Goal: Task Accomplishment & Management: Complete application form

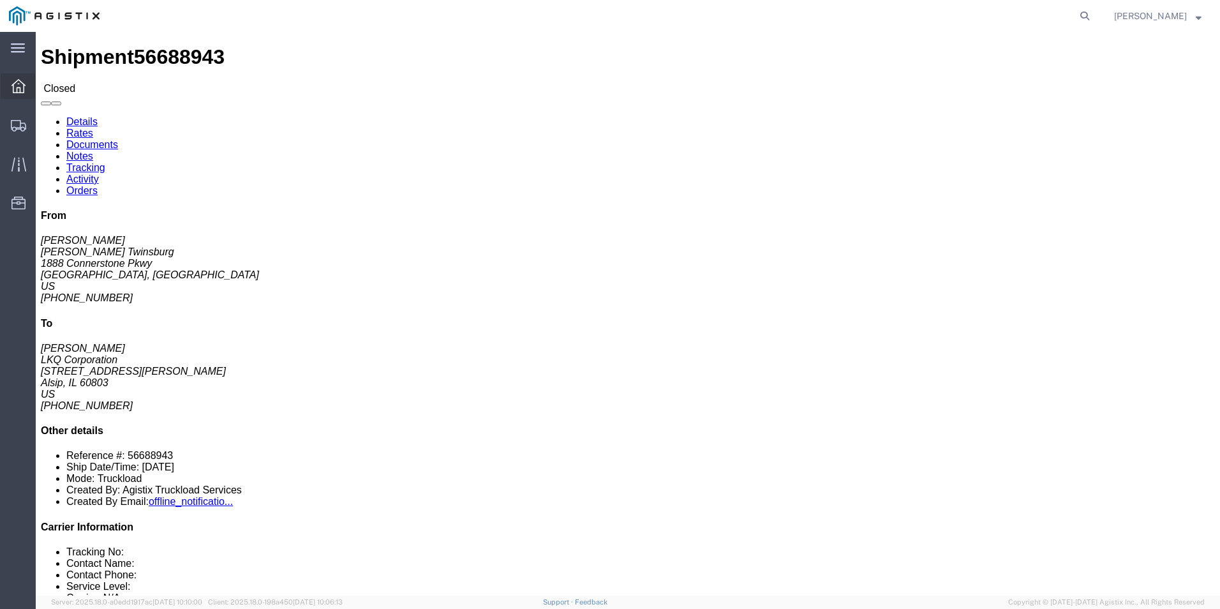
click at [24, 91] on icon at bounding box center [18, 86] width 14 height 14
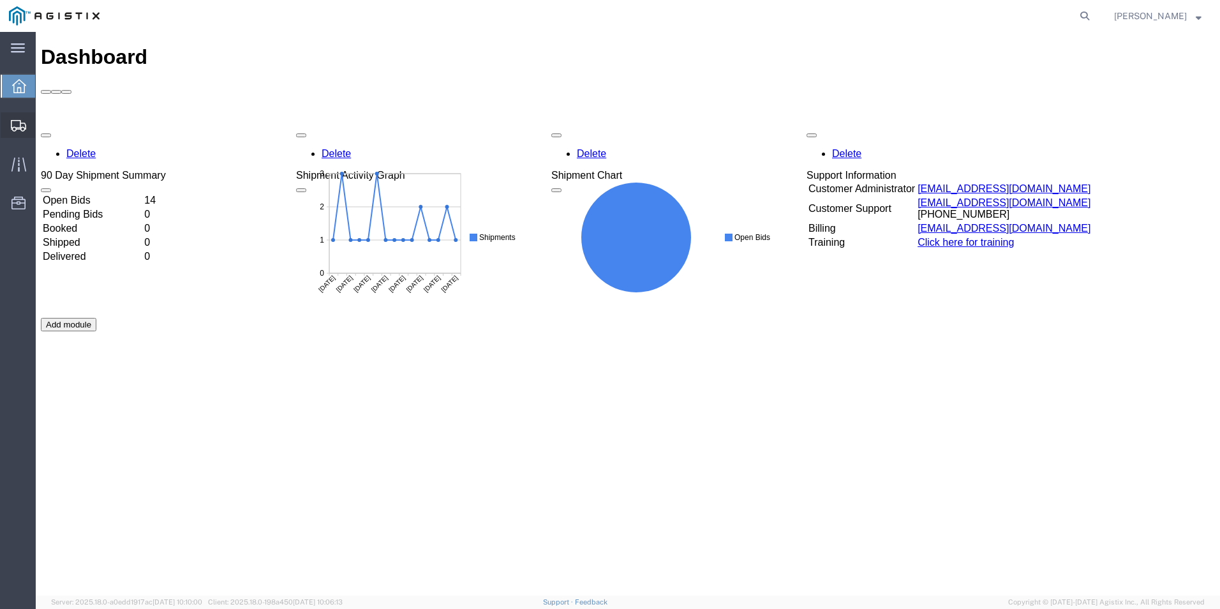
click at [15, 121] on icon at bounding box center [18, 125] width 15 height 11
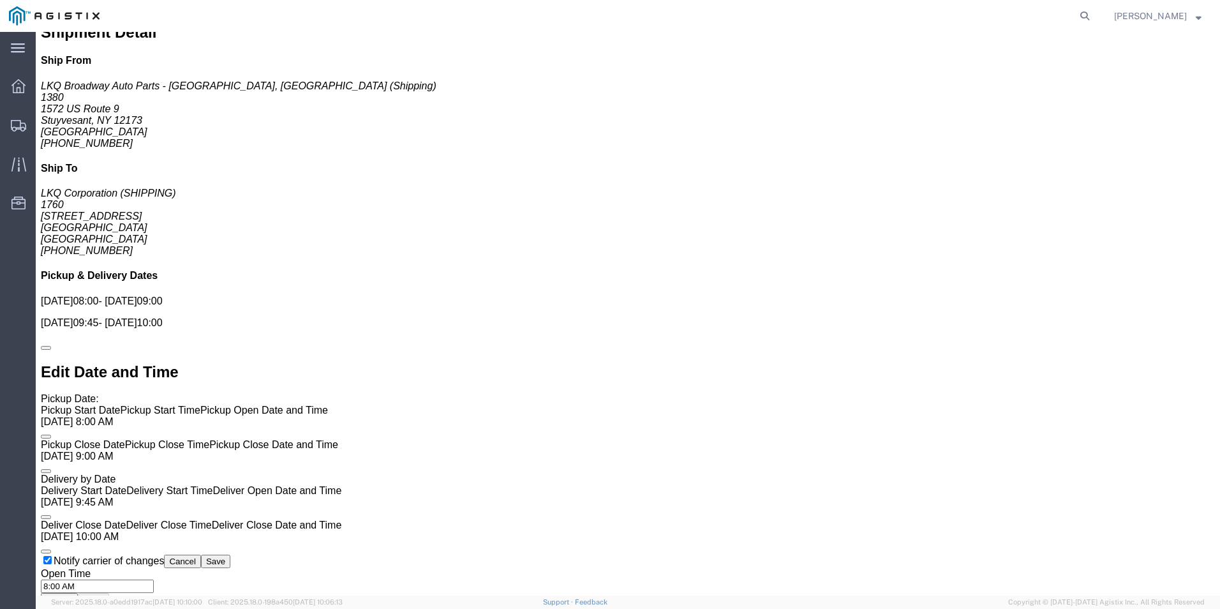
scroll to position [822, 0]
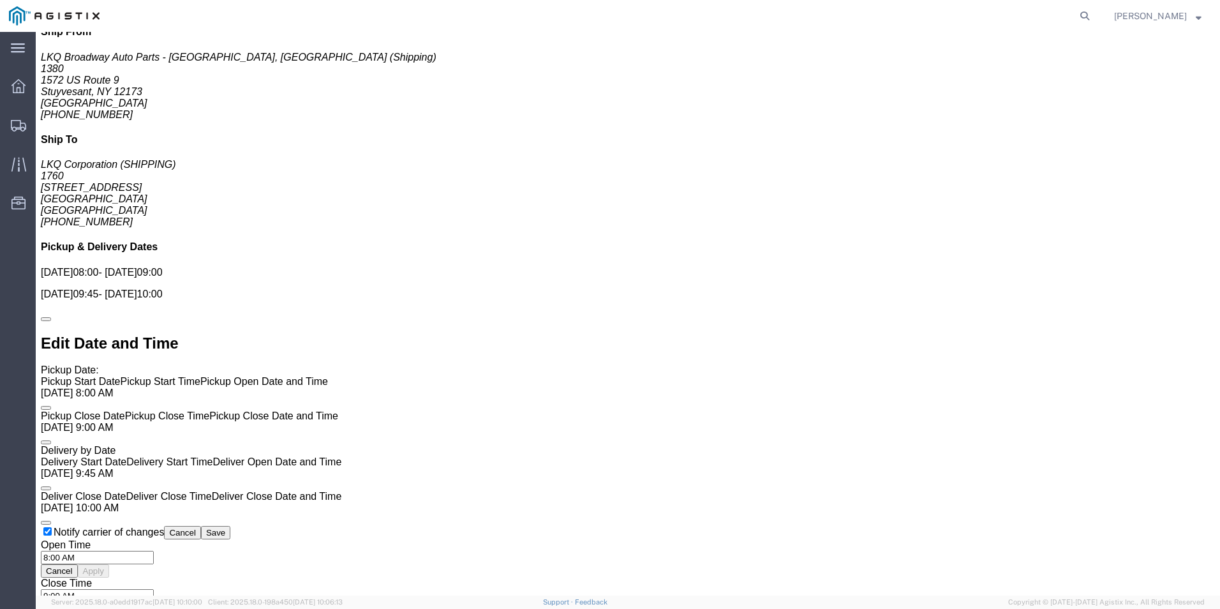
click button "Toggle fullscreen view"
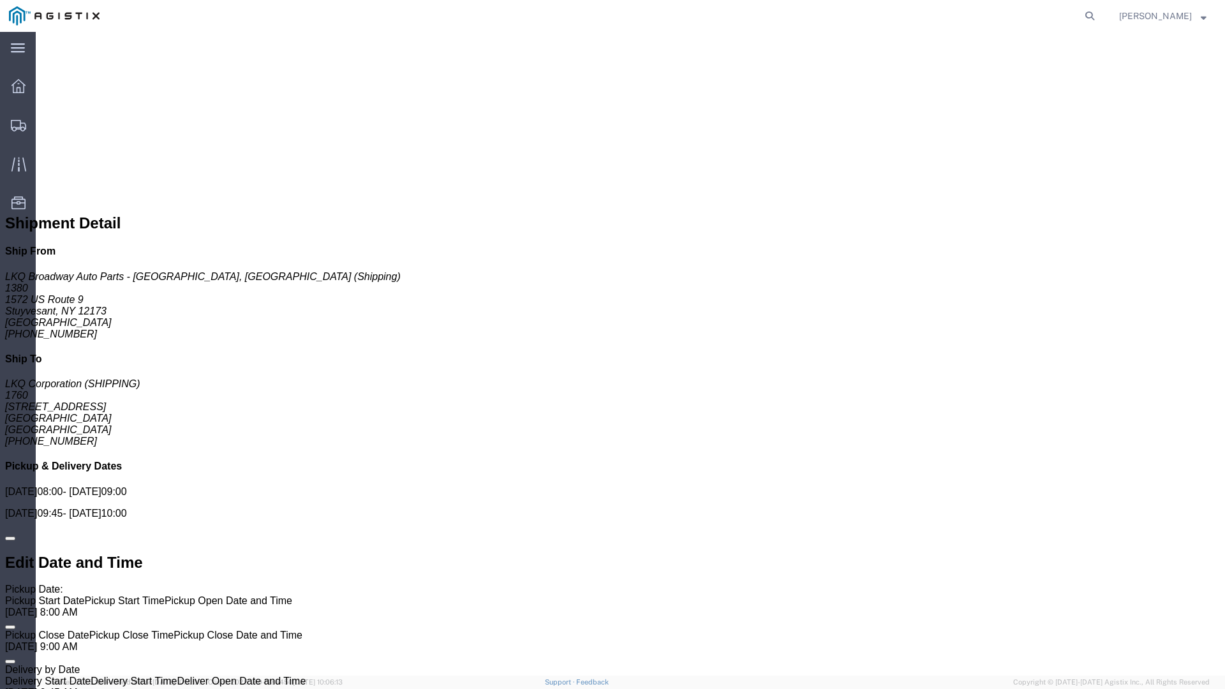
click div
drag, startPoint x: 750, startPoint y: 230, endPoint x: 742, endPoint y: 304, distance: 74.5
click div
drag, startPoint x: 879, startPoint y: 145, endPoint x: 840, endPoint y: 241, distance: 103.3
click div
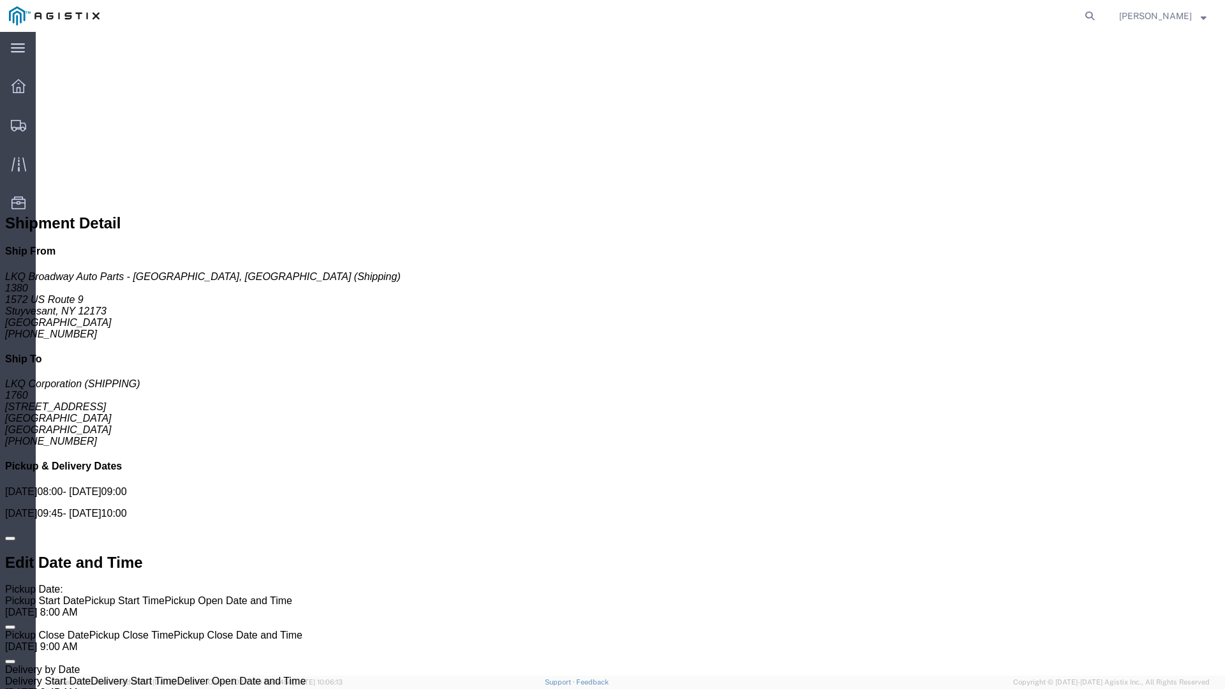
click button "Toggle fullscreen view"
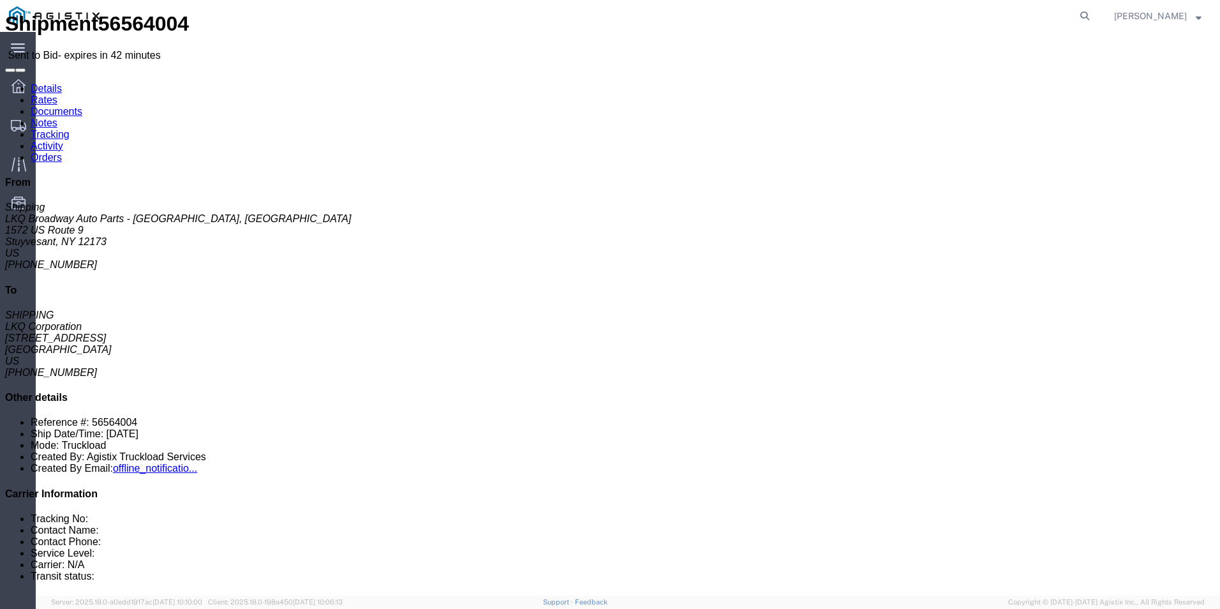
scroll to position [0, 0]
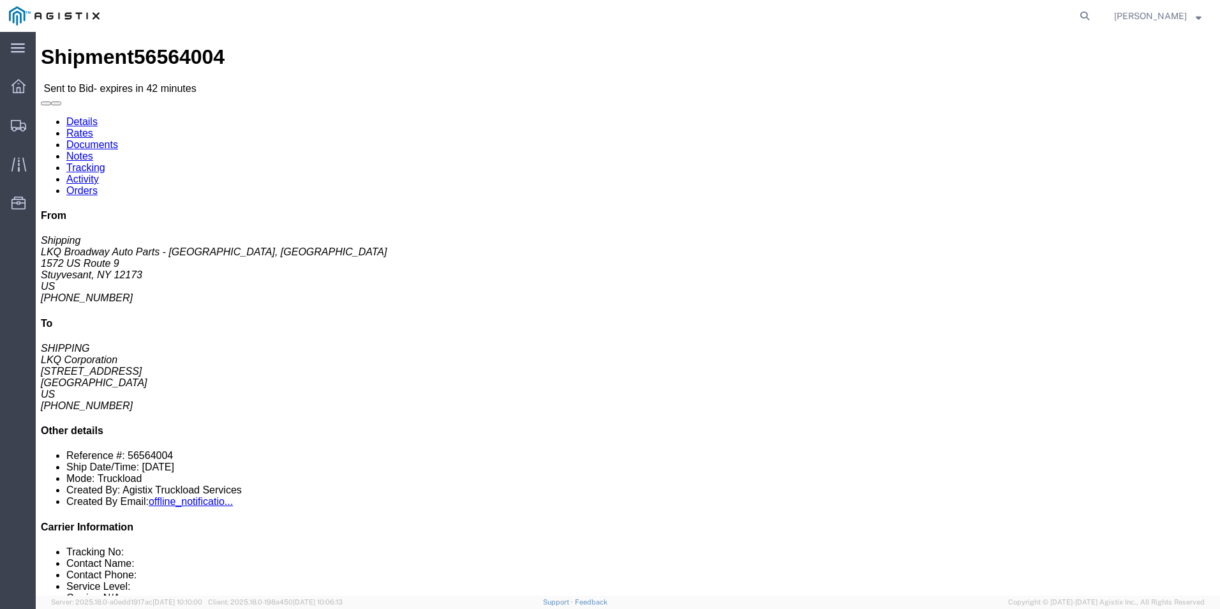
click link "Enter / Modify Bid"
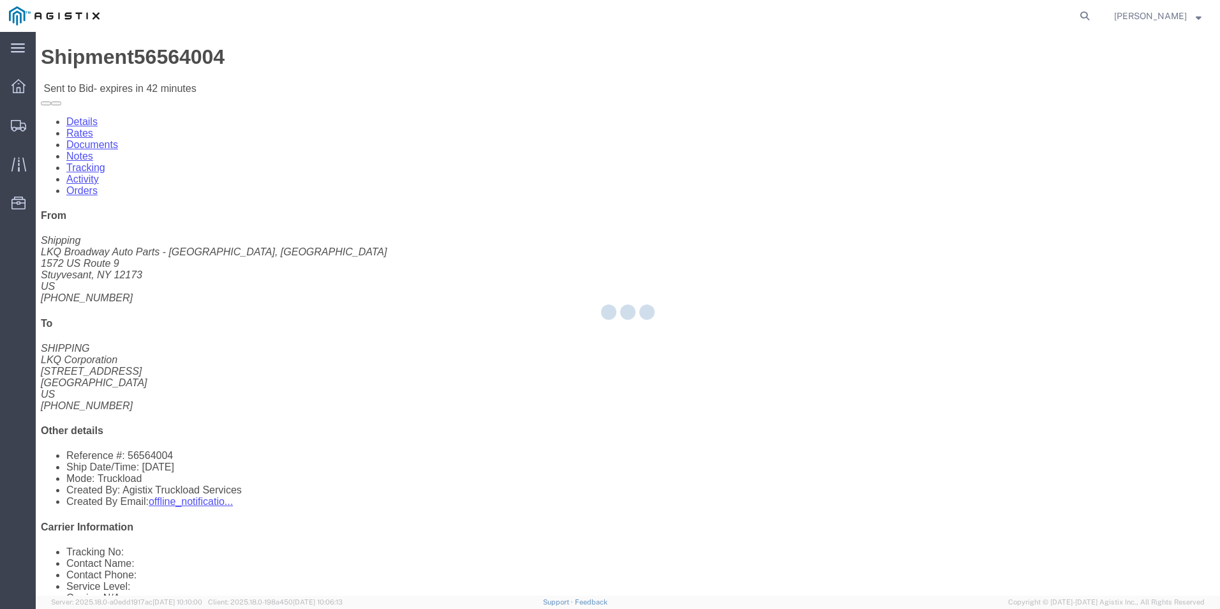
select select "18393"
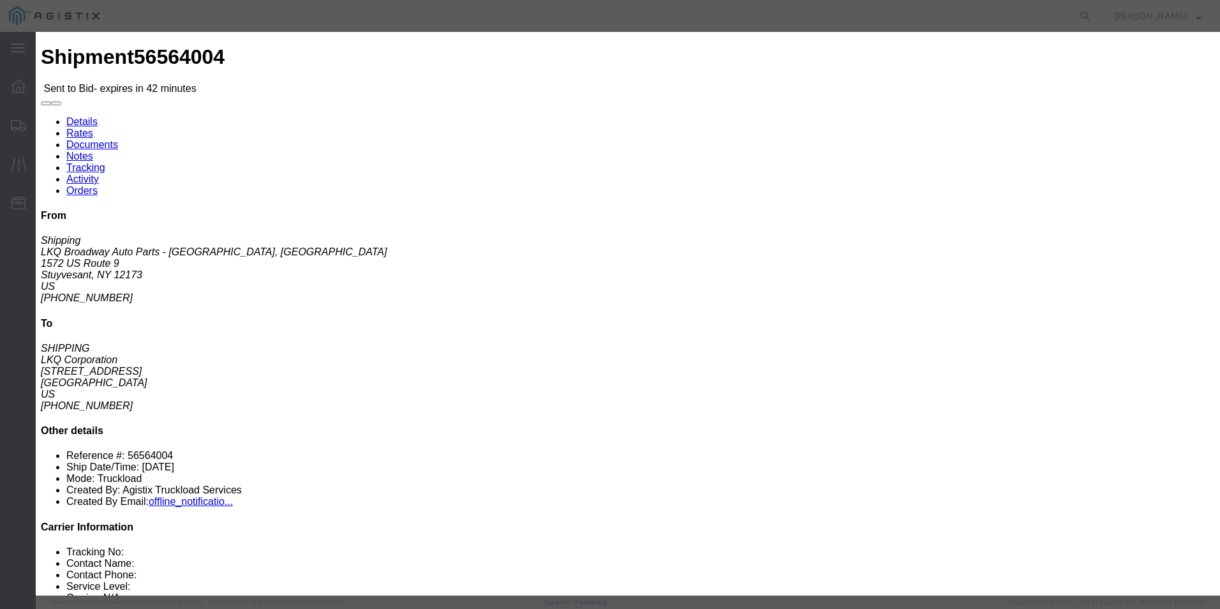
click select "Select Guaranteed Next Day Rail TL Standard 3 - 5 Day"
select select "35343"
click select "Select Guaranteed Next Day Rail TL Standard 3 - 5 Day"
click input "text"
type input "ITS BID"
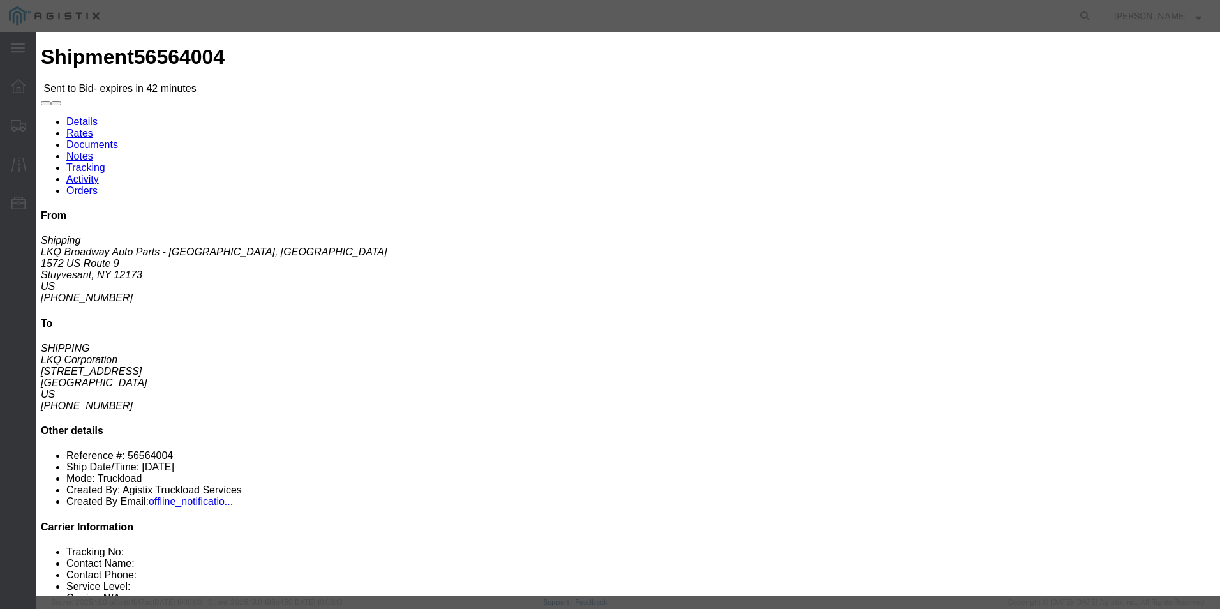
drag, startPoint x: 550, startPoint y: 265, endPoint x: 547, endPoint y: 254, distance: 11.1
click select "Select Air Less than Truckload Multi-Leg Ocean Freight Rail Small Parcel Truckl…"
select select "TL"
click select "Select Air Less than Truckload Multi-Leg Ocean Freight Rail Small Parcel Truckl…"
click input "number"
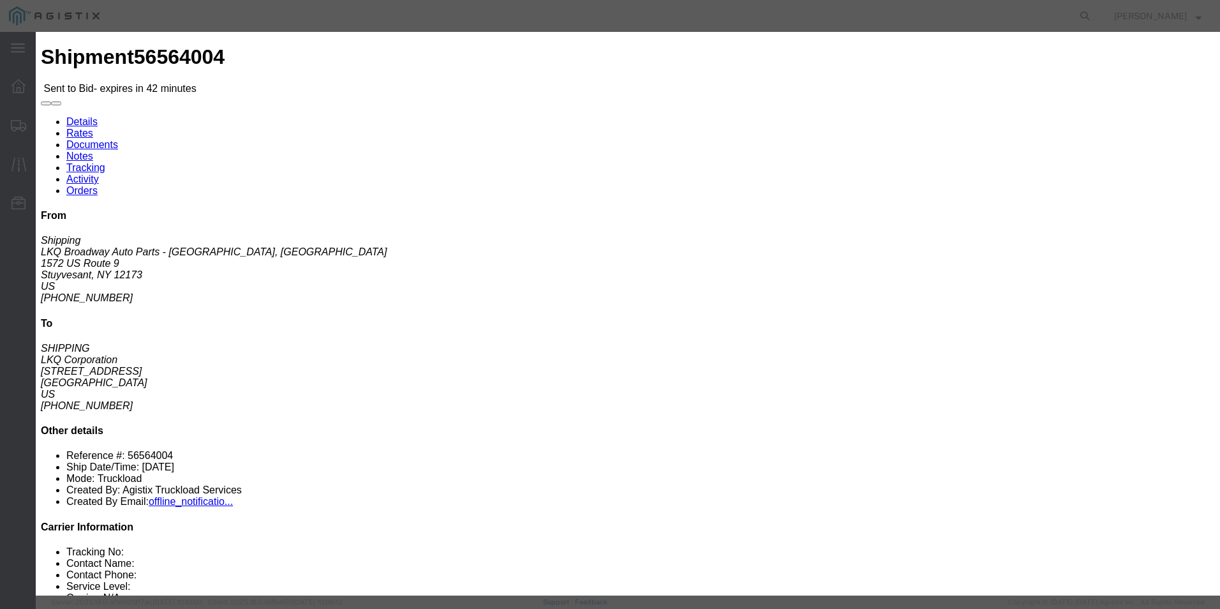
type input "3803"
click button "Submit"
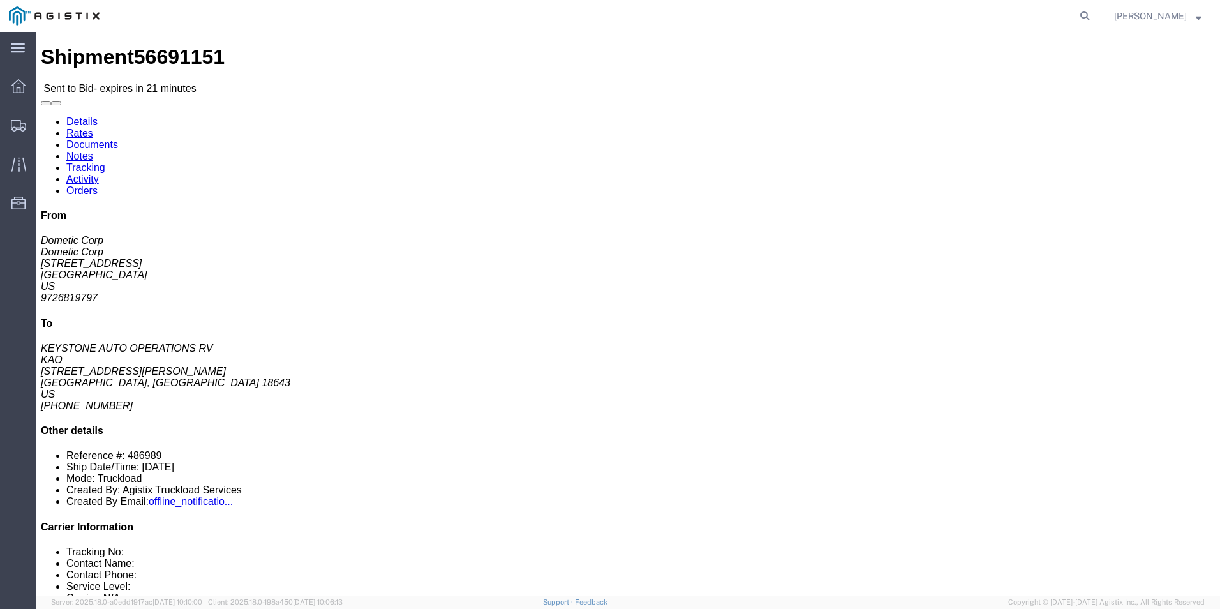
click link "Enter / Modify Bid"
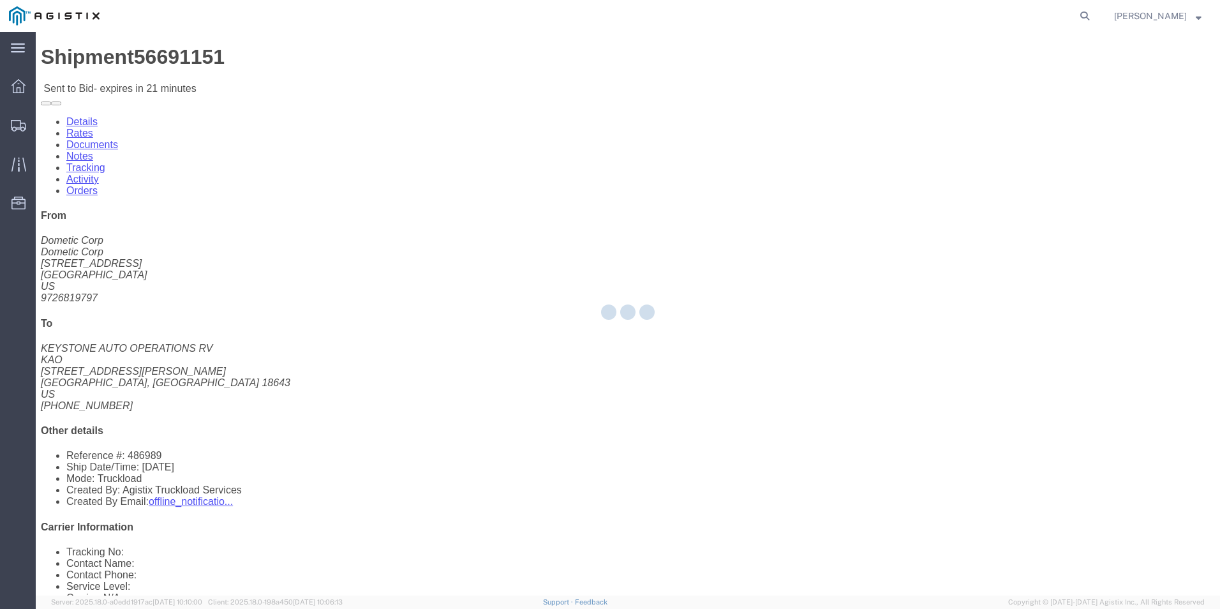
select select "18393"
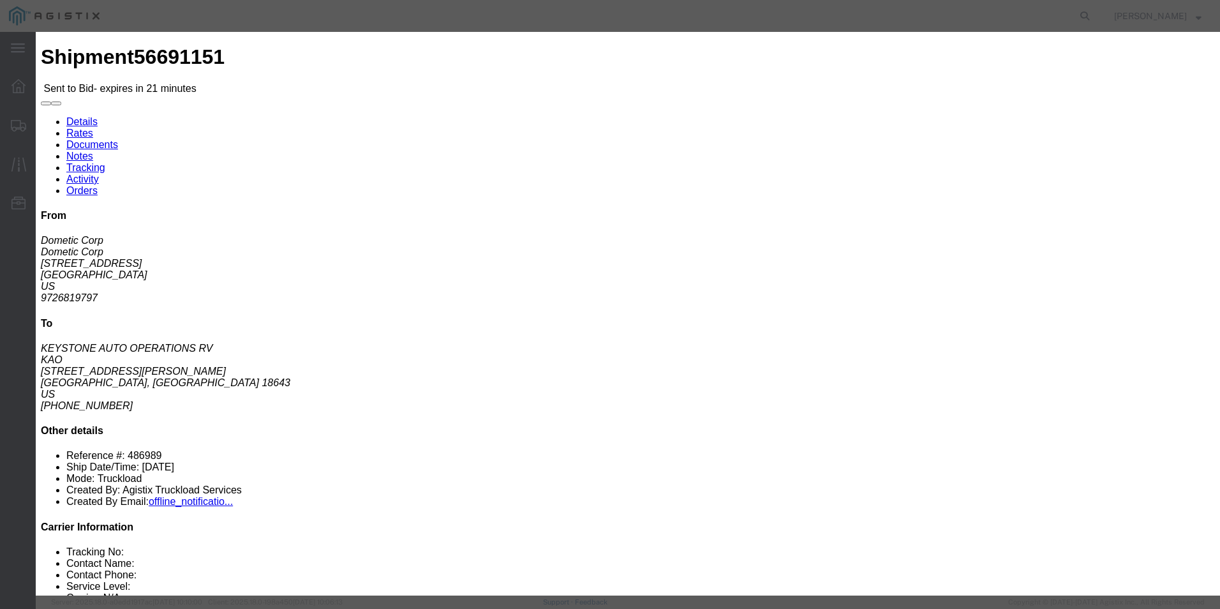
click select "Select Guaranteed Next Day Rail TL Standard 3 - 5 Day"
select select "35343"
click select "Select Guaranteed Next Day Rail TL Standard 3 - 5 Day"
click input "text"
type input "ITS BID"
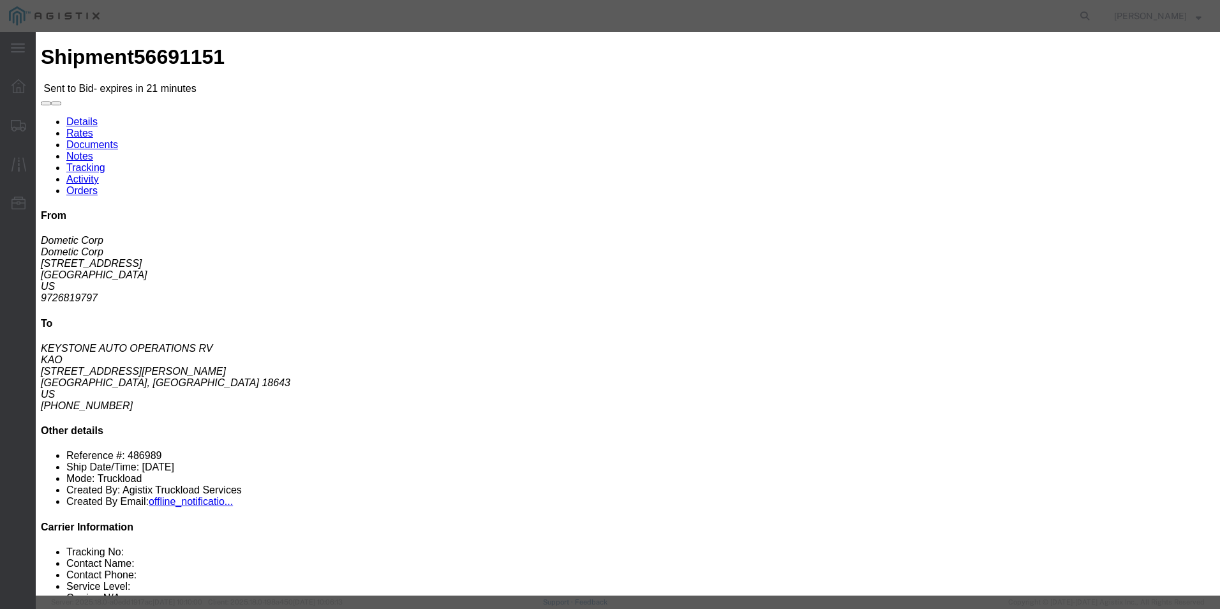
click div "Mode Select Air Less than Truckload Multi-Leg Ocean Freight Rail Small Parcel T…"
drag, startPoint x: 510, startPoint y: 260, endPoint x: 517, endPoint y: 255, distance: 8.9
click select "Select Air Less than Truckload Multi-Leg Ocean Freight Rail Small Parcel Truckl…"
select select "TL"
click select "Select Air Less than Truckload Multi-Leg Ocean Freight Rail Small Parcel Truckl…"
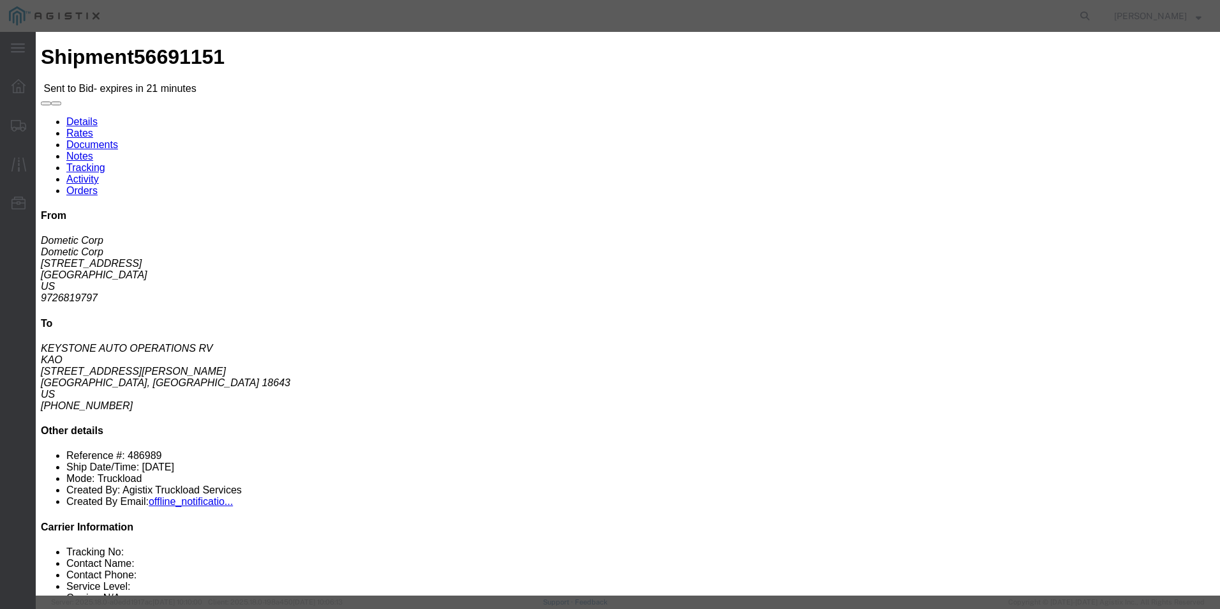
click input "number"
type input "3148"
click button "Submit"
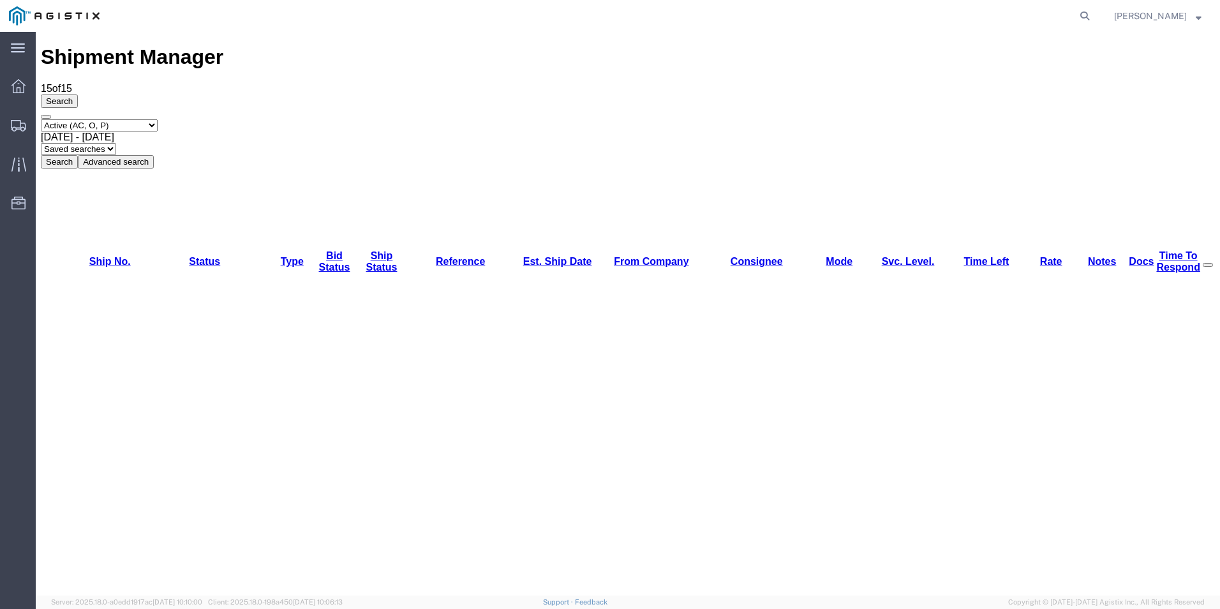
click at [650, 18] on div at bounding box center [601, 16] width 987 height 32
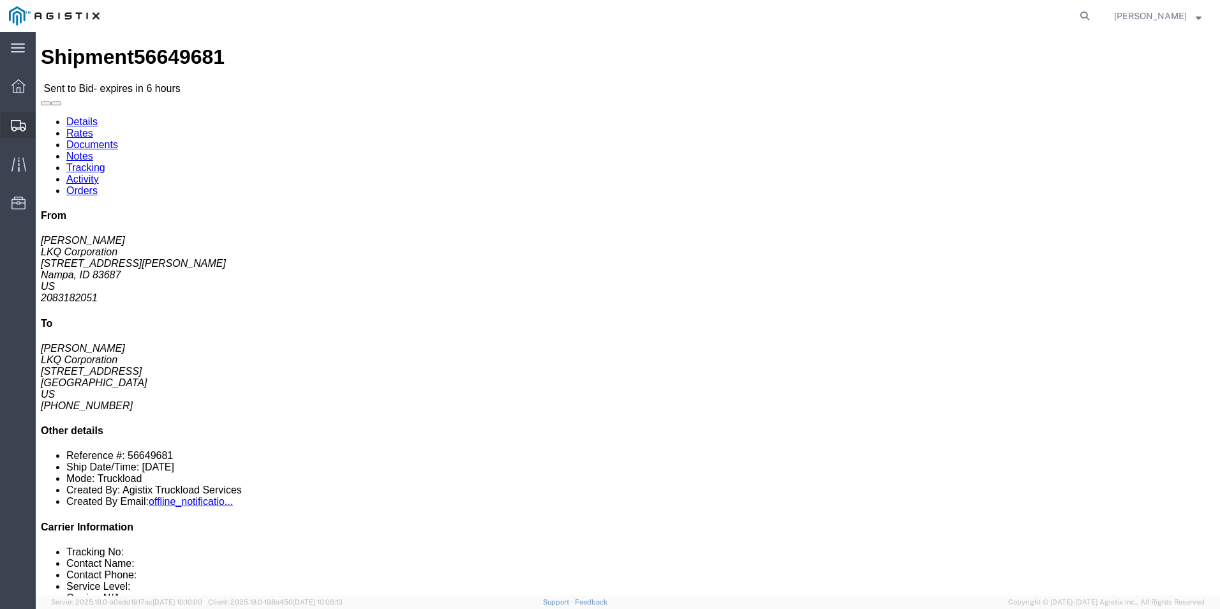
click at [12, 129] on icon at bounding box center [18, 125] width 15 height 11
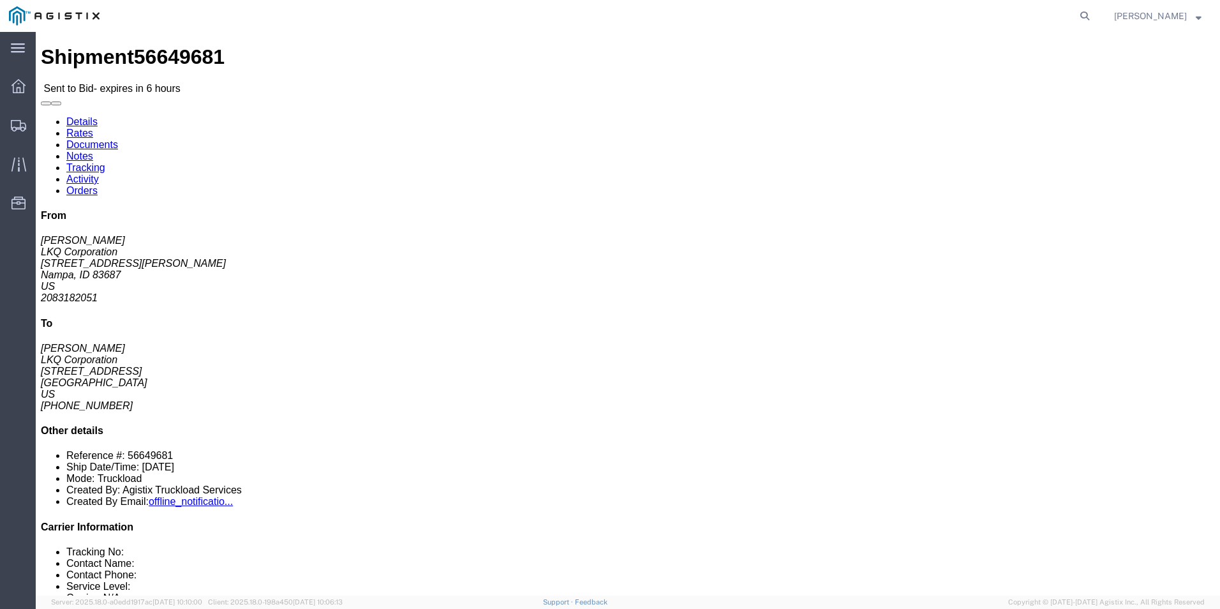
click link "Enter / Modify Bid"
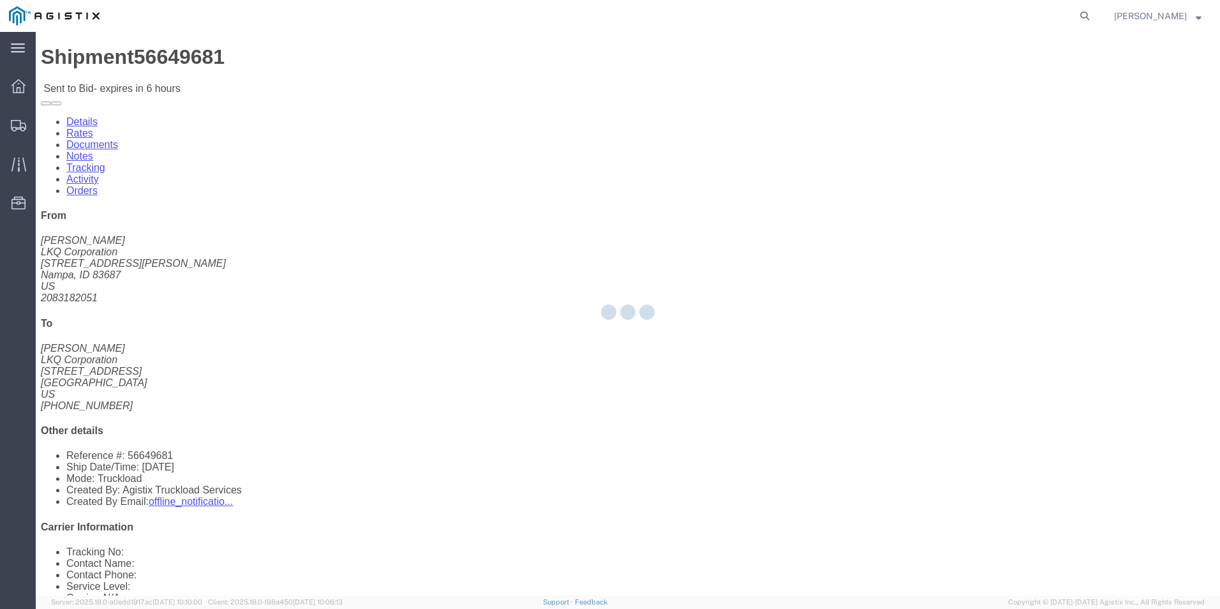
select select "18393"
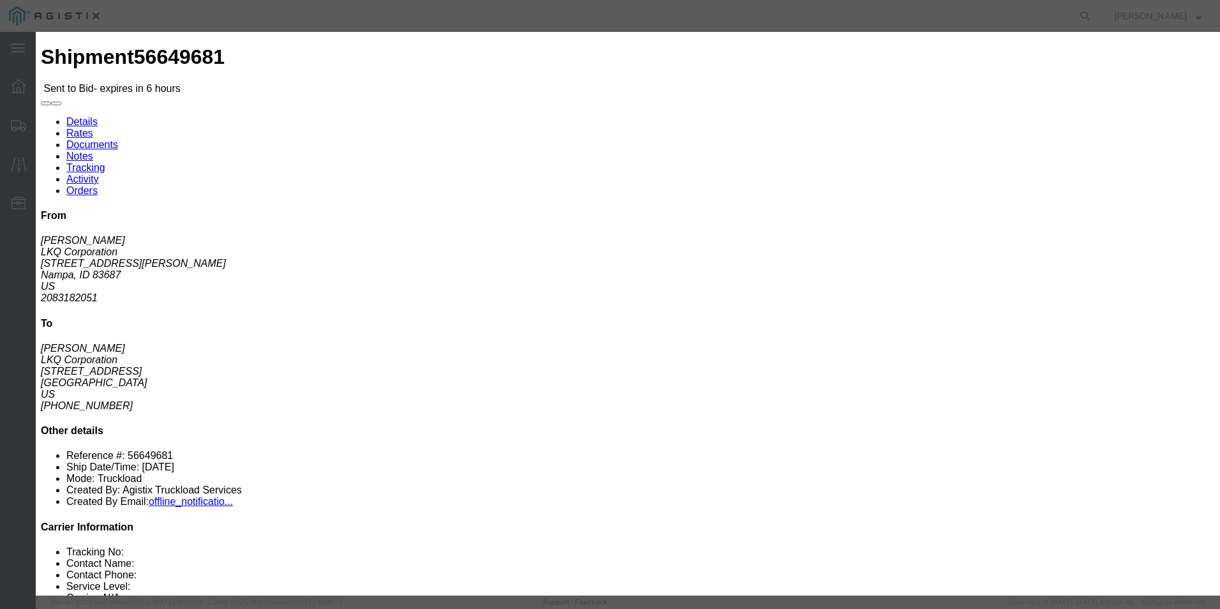
click select "Select Guaranteed Next Day Rail TL Standard 3 - 5 Day"
select select "35343"
click select "Select Guaranteed Next Day Rail TL Standard 3 - 5 Day"
click div "Bid Name"
click input "text"
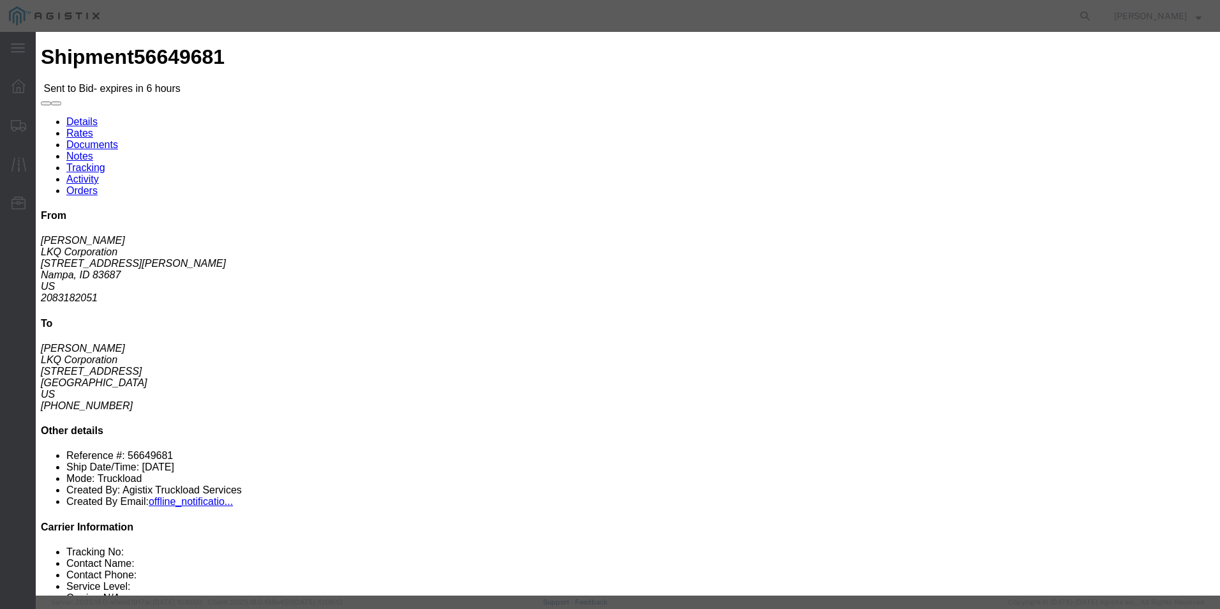
type input "ITS BID"
click select "Select Air Less than Truckload Multi-Leg Ocean Freight Rail Small Parcel Truckl…"
select select "TL"
click select "Select Air Less than Truckload Multi-Leg Ocean Freight Rail Small Parcel Truckl…"
click input "number"
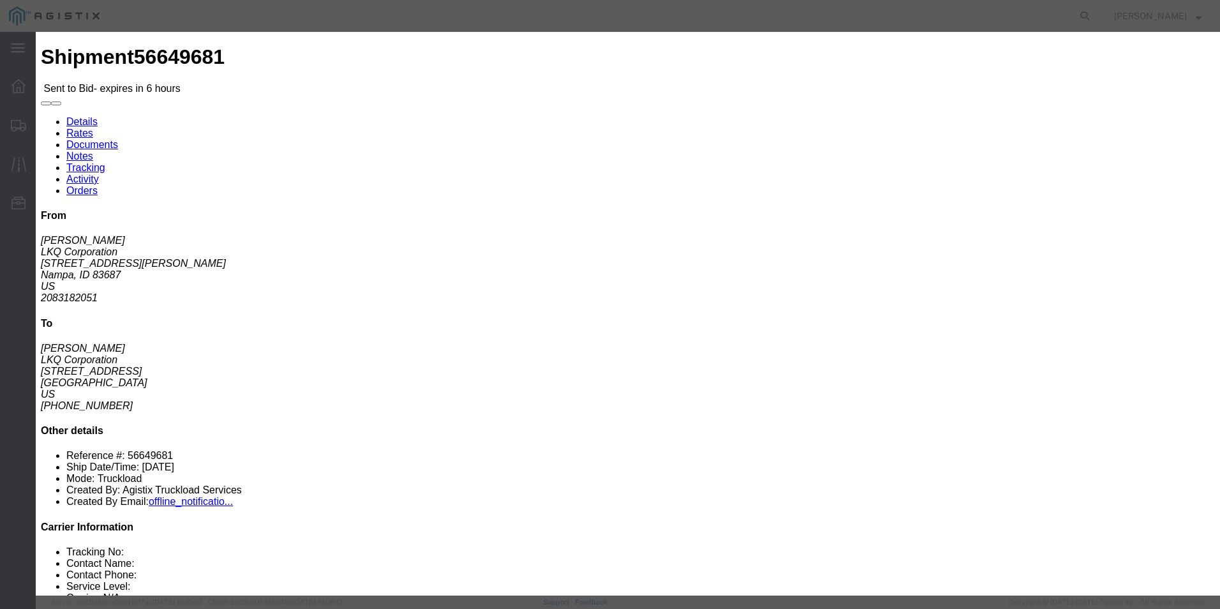
type input "4827"
click button "Submit"
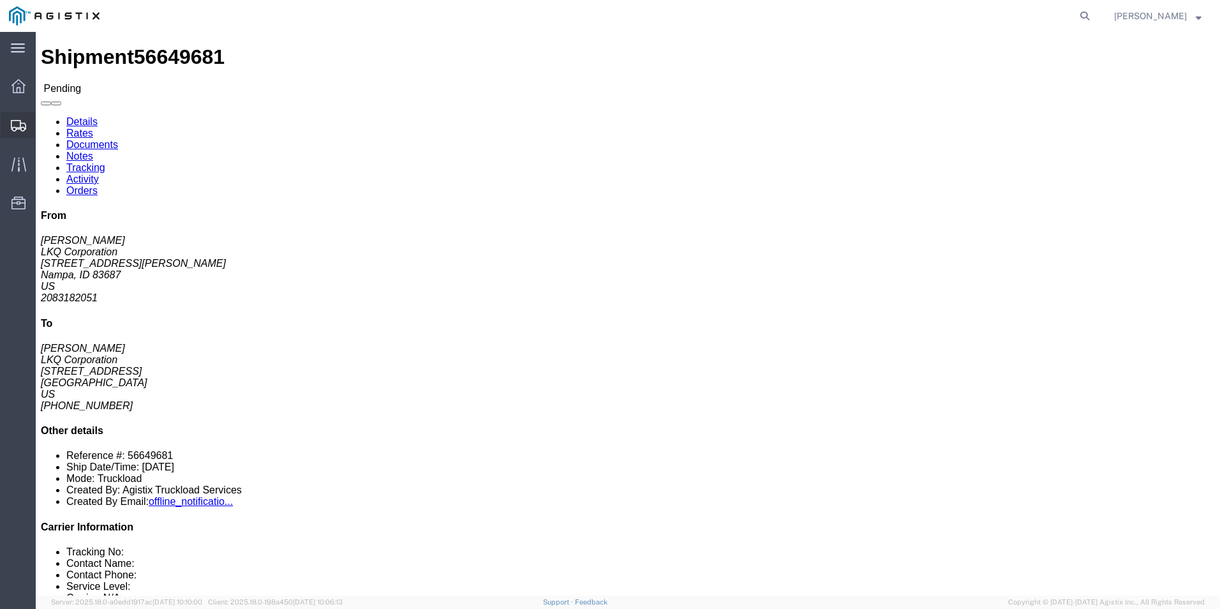
click at [19, 126] on icon at bounding box center [18, 125] width 15 height 11
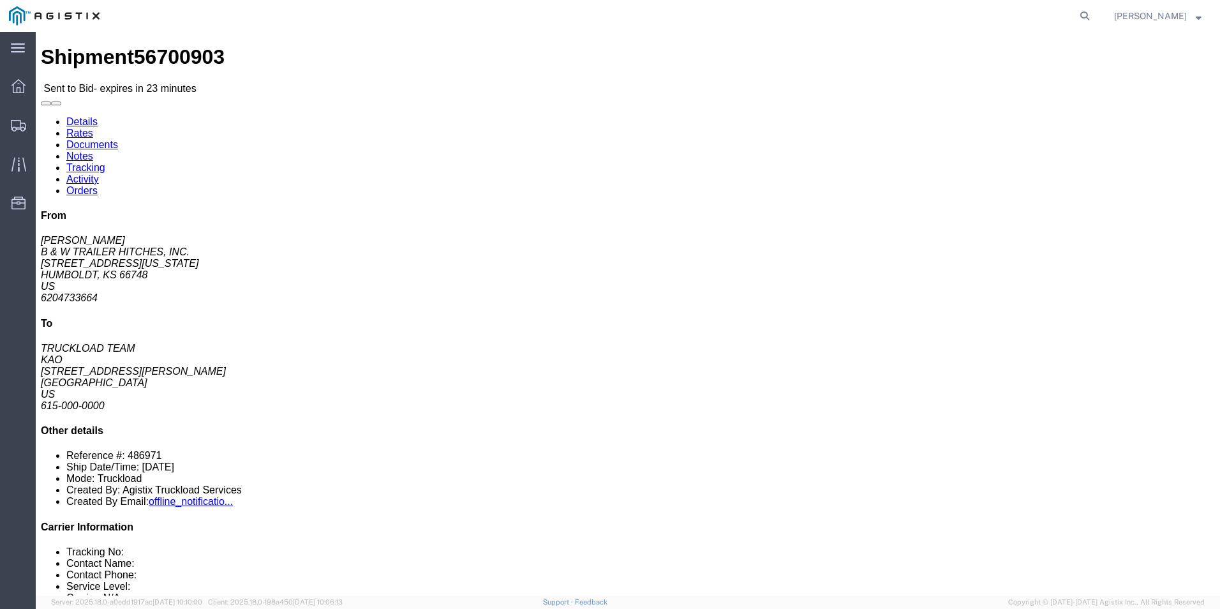
click div "Ship From B & W TRAILER HITCHES, INC. (BILL GUTIERREZ) 1216 HAWAII ROAD HUMBOLD…"
click link "Enter / Modify Bid"
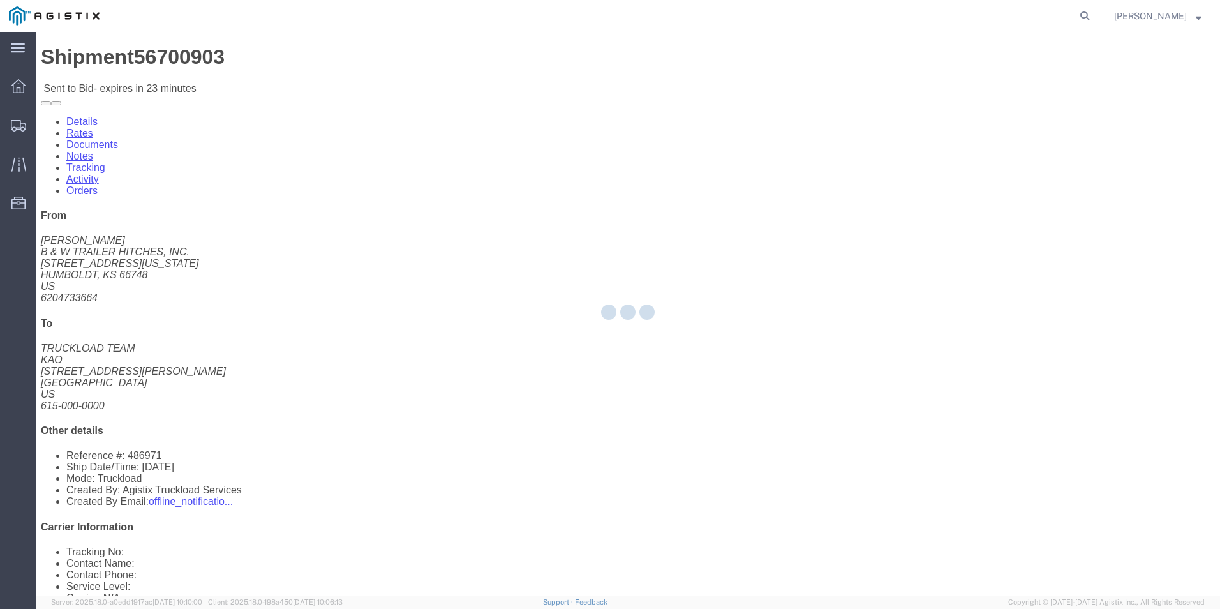
select select "18393"
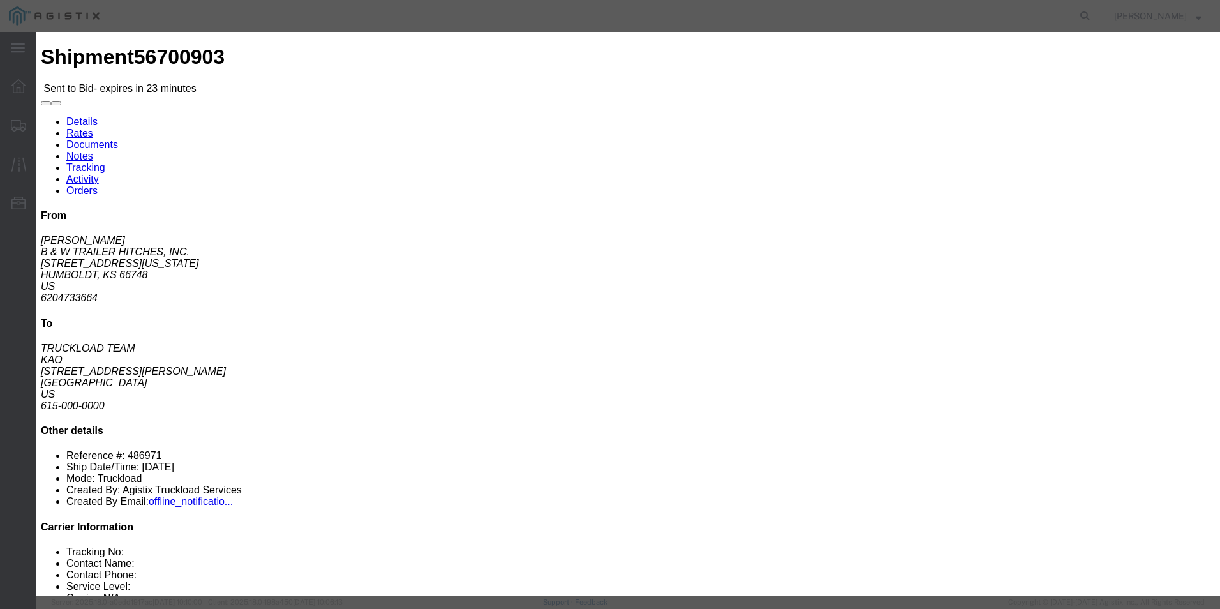
click select "Select Guaranteed Next Day Rail TL Standard 3 - 5 Day"
select select "35343"
click select "Select Guaranteed Next Day Rail TL Standard 3 - 5 Day"
click input "text"
type input "ITS BID"
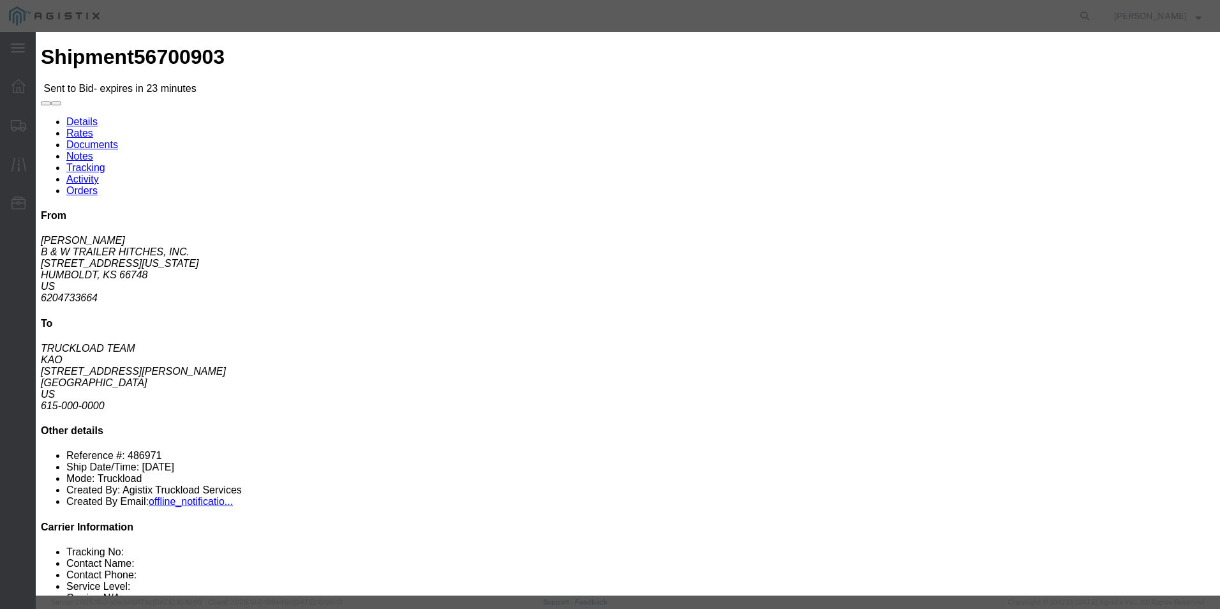
click div "Mode Select Air Less than Truckload Multi-Leg Ocean Freight Rail Small Parcel T…"
click select "Select Air Less than Truckload Multi-Leg Ocean Freight Rail Small Parcel Truckl…"
select select "TL"
click select "Select Air Less than Truckload Multi-Leg Ocean Freight Rail Small Parcel Truckl…"
click input "number"
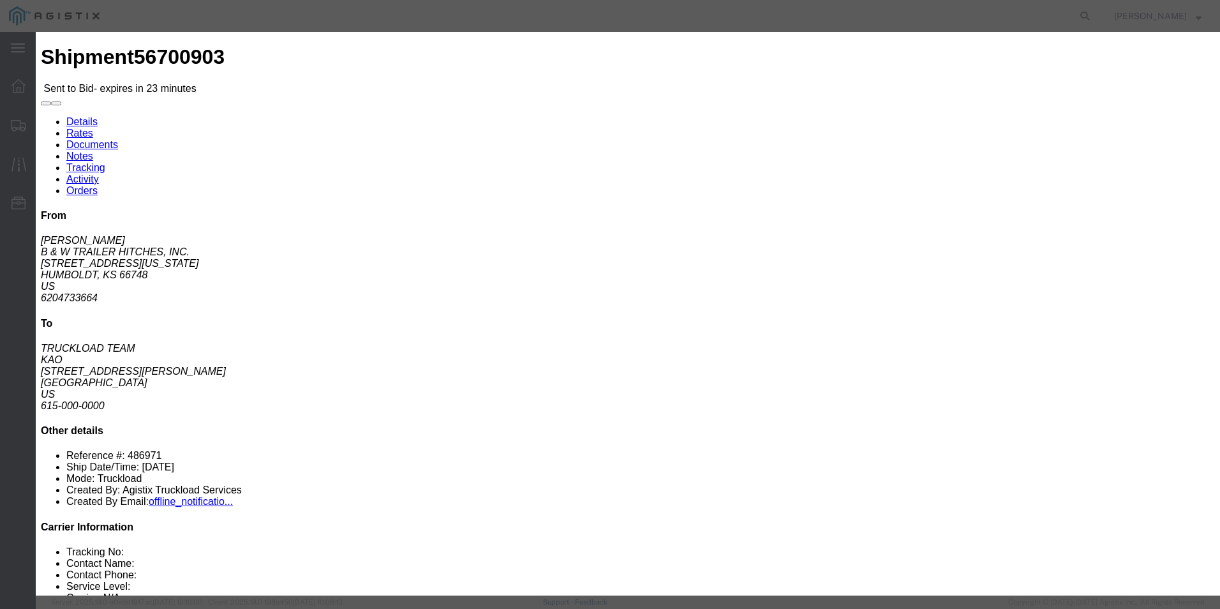
type input "2714"
click button "Submit"
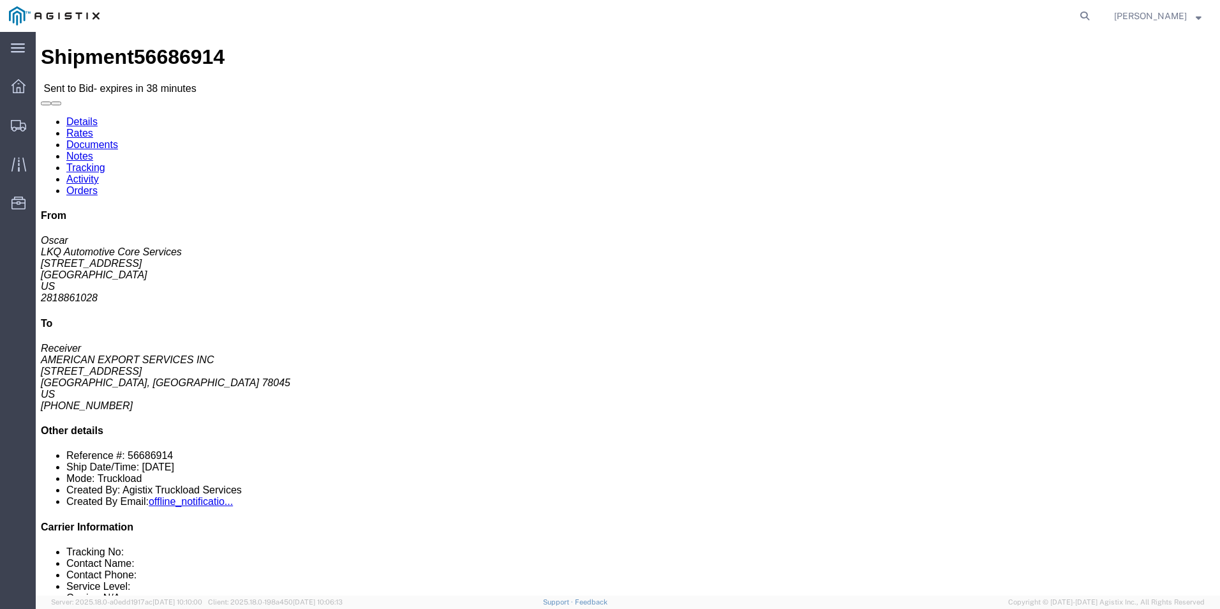
click link "Enter / Modify Bid"
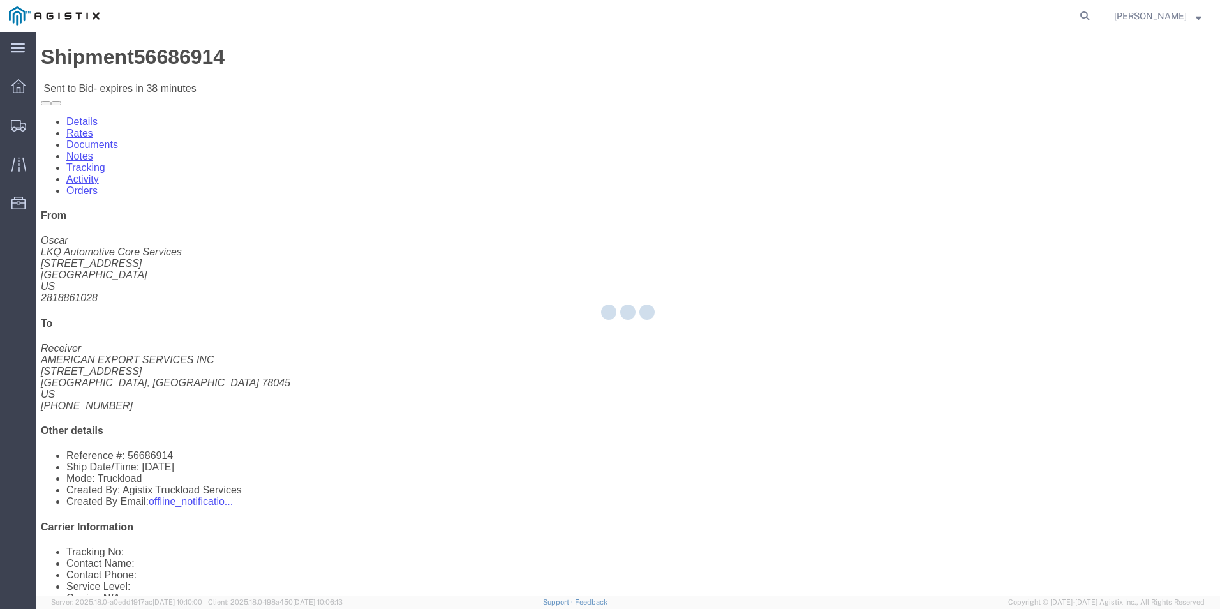
select select "18393"
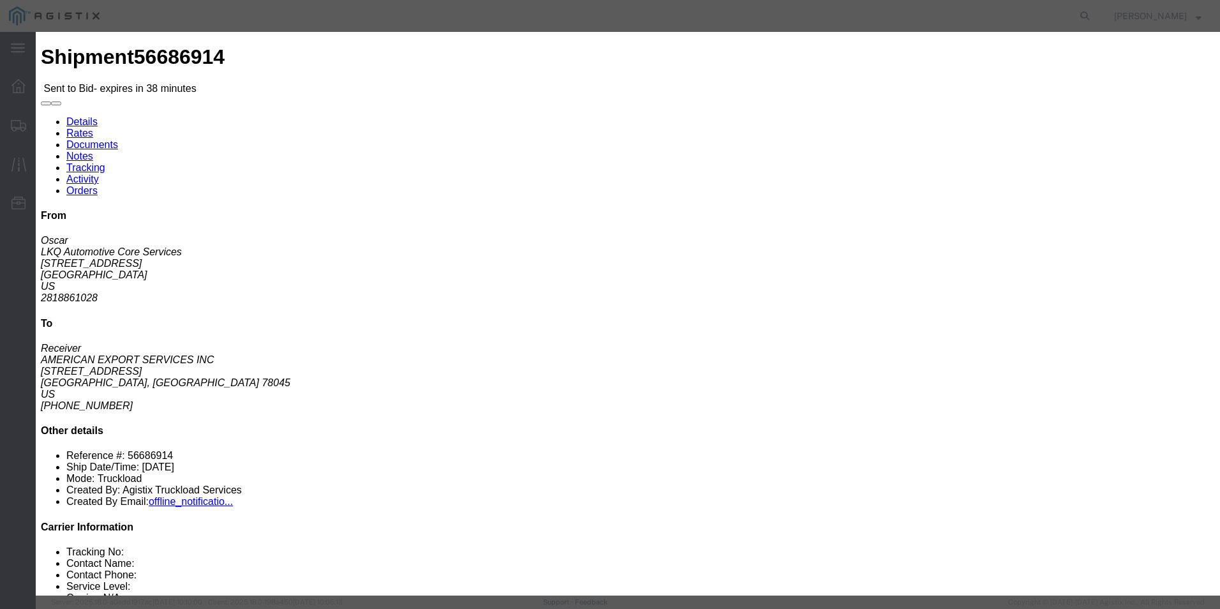
click select "Select Guaranteed Next Day Rail TL Standard 3 - 5 Day"
select select "38971"
click select "Select Guaranteed Next Day Rail TL Standard 3 - 5 Day"
click select "Select Air Less than Truckload Multi-Leg Ocean Freight Rail Small Parcel Truckl…"
select select "TL"
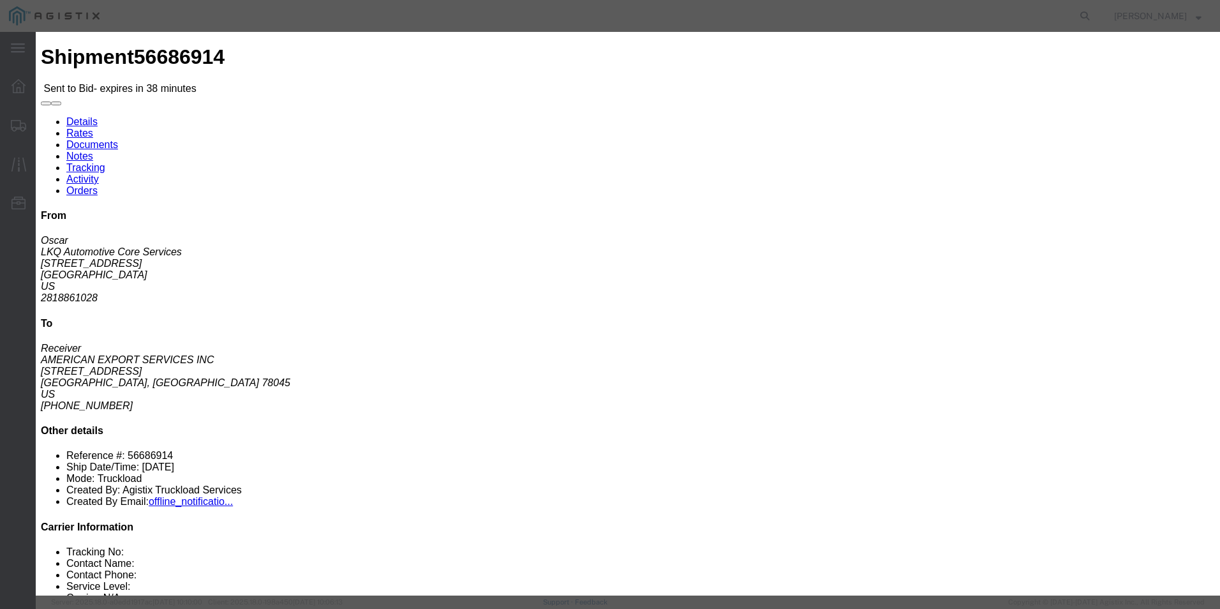
click select "Select Air Less than Truckload Multi-Leg Ocean Freight Rail Small Parcel Truckl…"
click input "text"
type input "ITS BID"
click input "number"
type input "582"
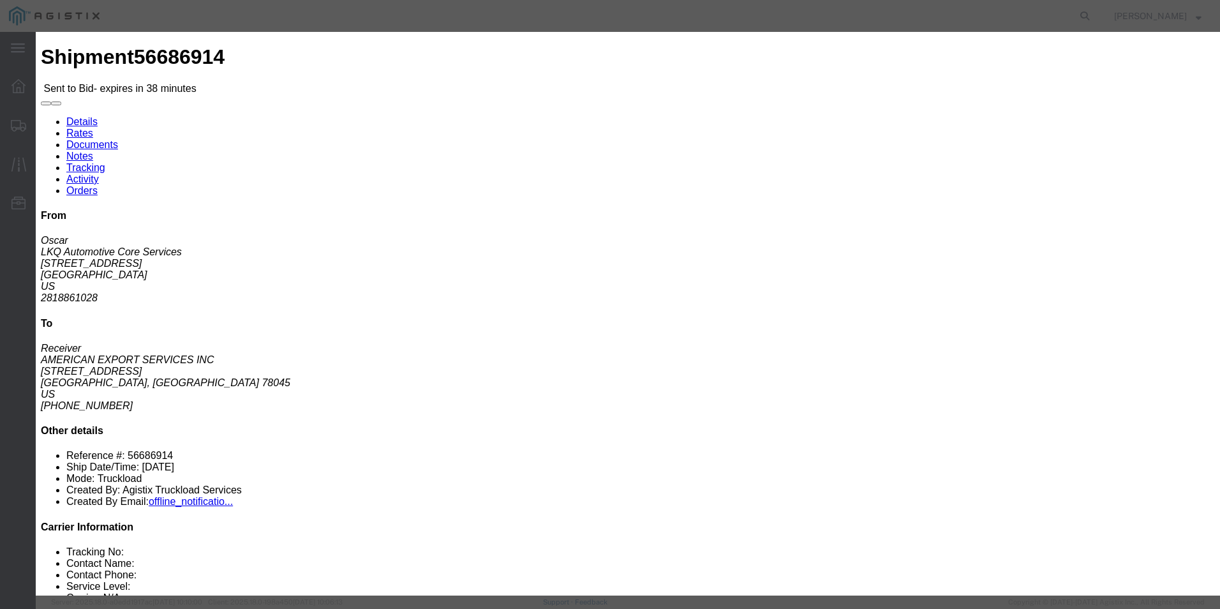
click button "Submit"
